Goal: Task Accomplishment & Management: Use online tool/utility

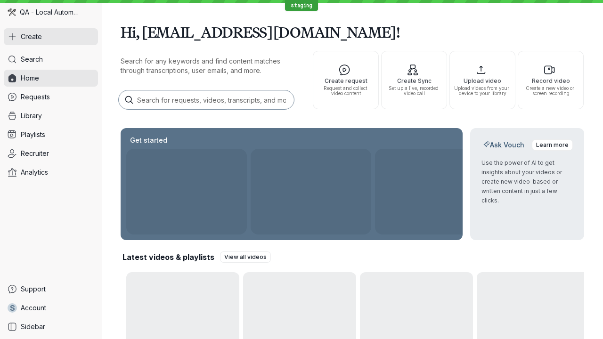
click at [51, 37] on button "Create" at bounding box center [51, 36] width 94 height 17
